Goal: Check status: Check status

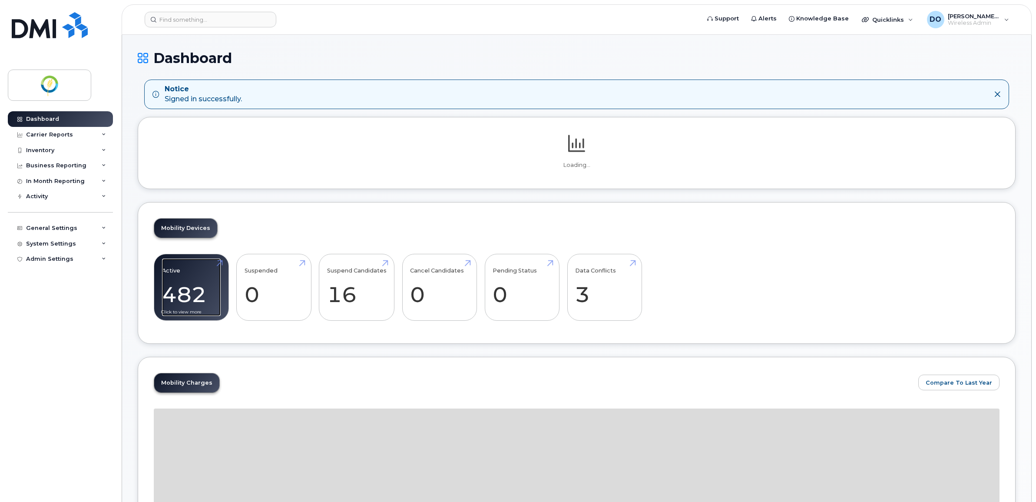
click at [190, 293] on link "Active 482" at bounding box center [191, 287] width 59 height 57
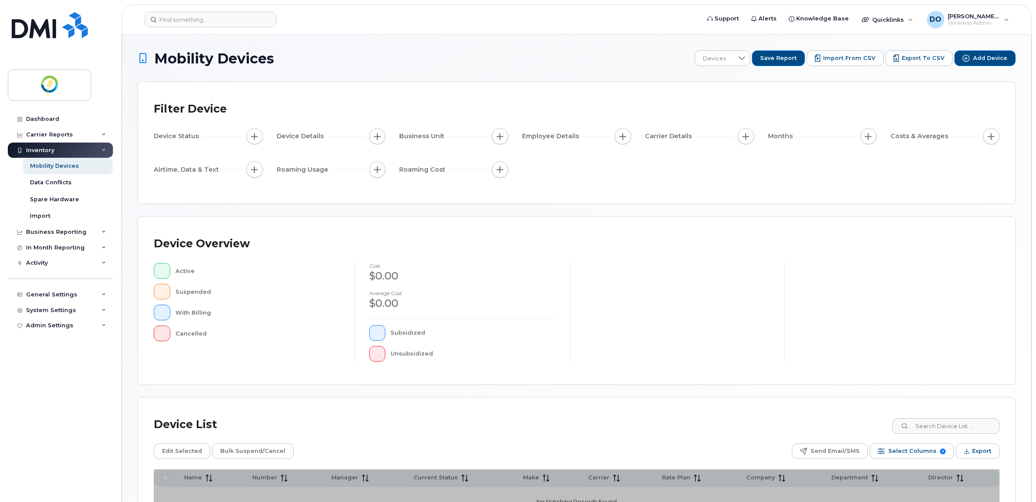
click at [962, 429] on div "Device List" at bounding box center [577, 424] width 846 height 23
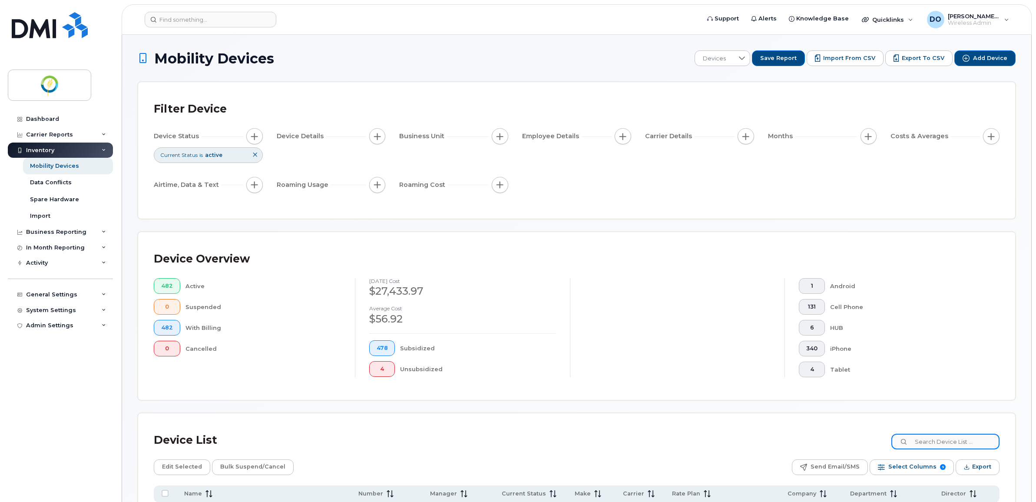
click at [954, 442] on input at bounding box center [946, 442] width 108 height 16
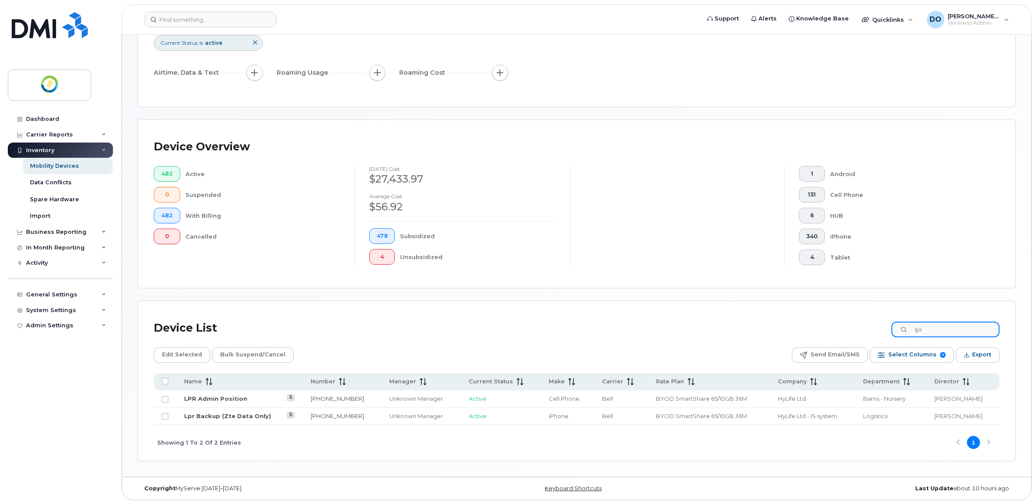
scroll to position [116, 0]
type input "lpr"
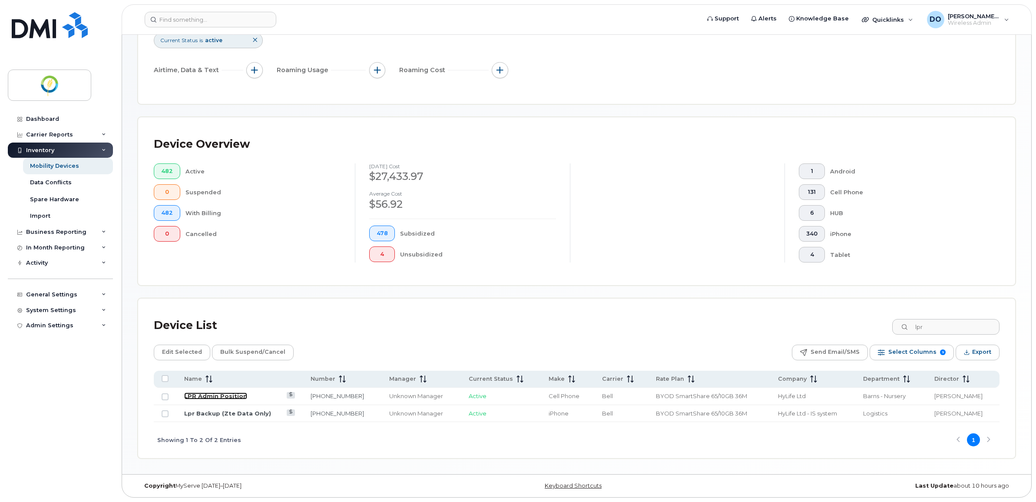
click at [224, 396] on link "LPR Admin Position" at bounding box center [215, 395] width 63 height 7
